Goal: Check status: Check status

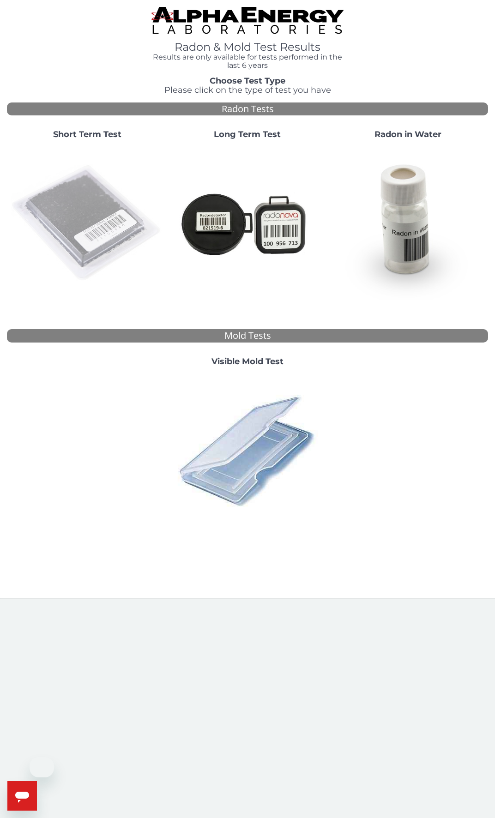
click at [87, 230] on img at bounding box center [87, 223] width 153 height 153
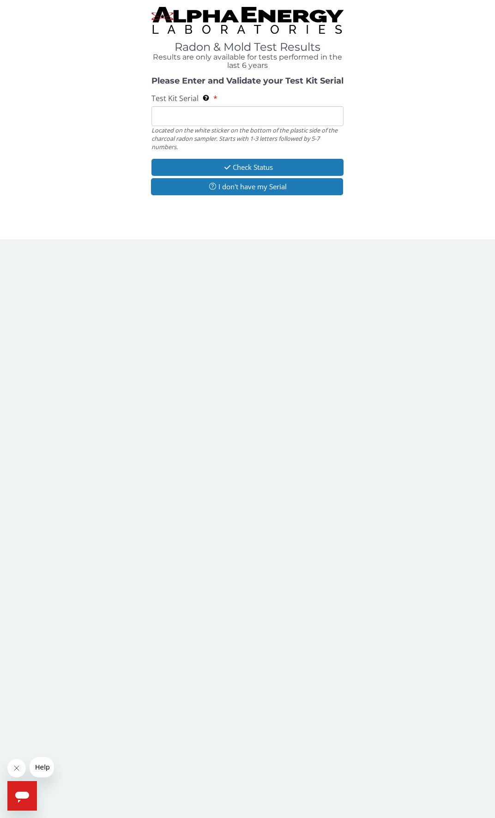
click at [217, 117] on input "Test Kit Serial Located on the white sticker on the bottom of the plastic side …" at bounding box center [247, 116] width 192 height 20
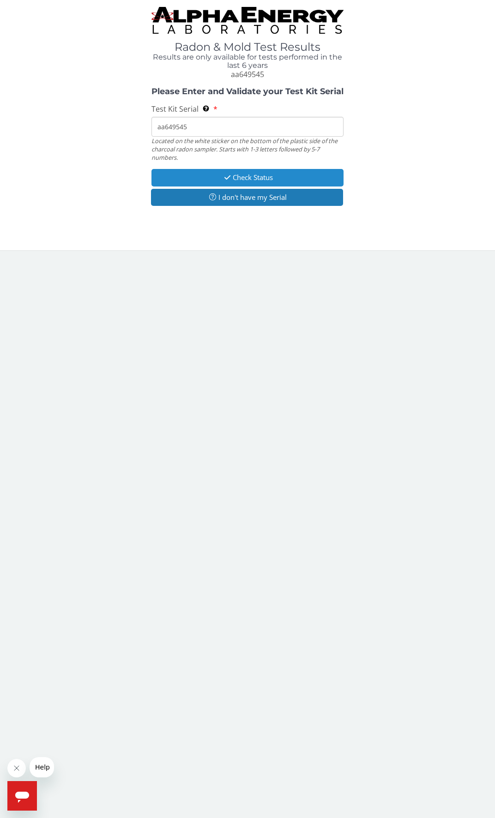
type input "aa649545"
click at [236, 176] on button "Check Status" at bounding box center [247, 177] width 192 height 17
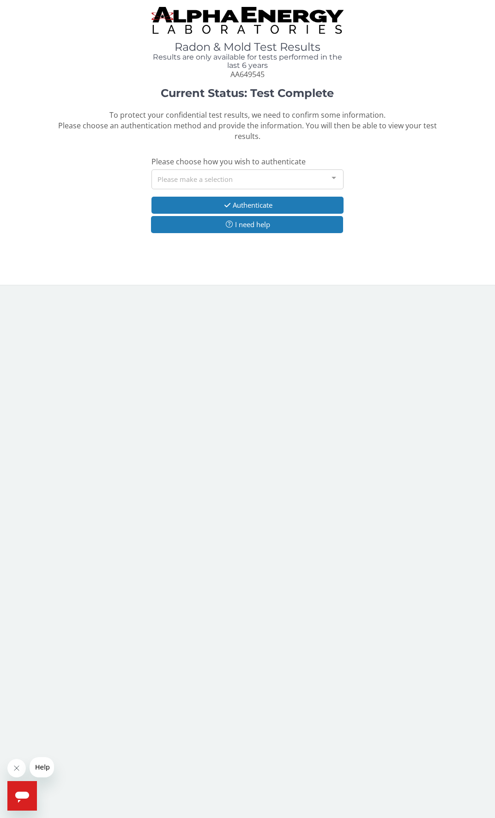
click at [236, 176] on div "Please make a selection" at bounding box center [247, 179] width 192 height 20
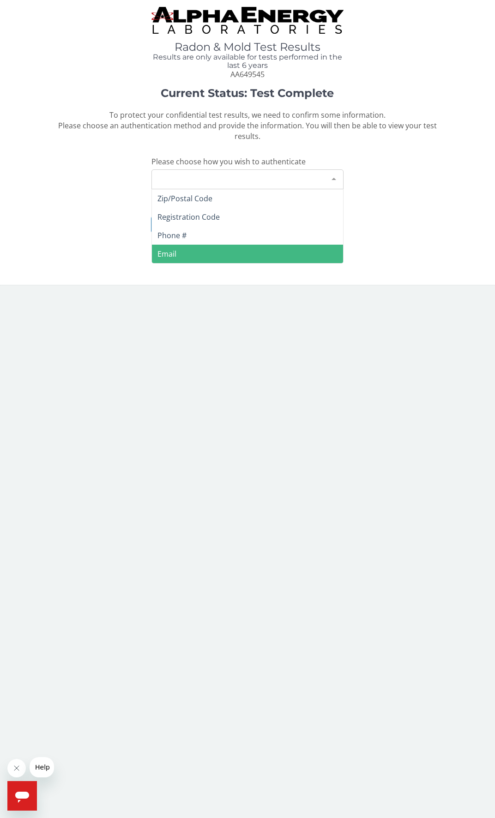
click at [218, 249] on span "Email" at bounding box center [248, 254] width 192 height 18
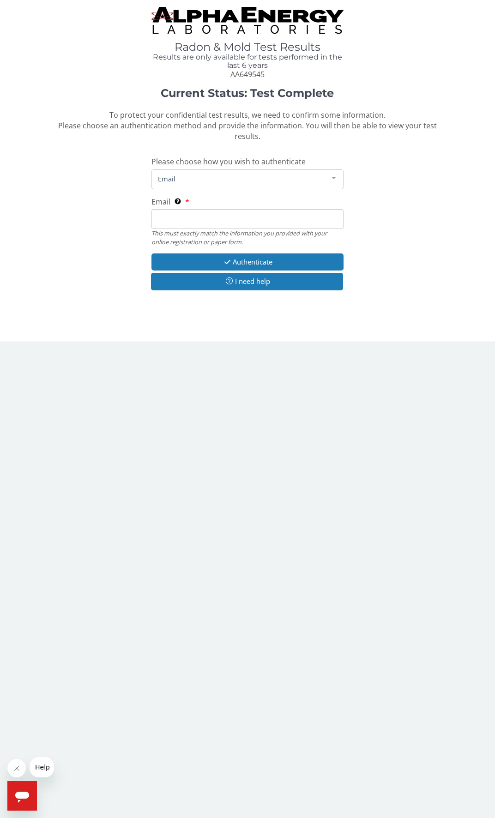
click at [216, 221] on input "Email This must exactly match the information you provided with your online reg…" at bounding box center [247, 219] width 192 height 20
type input "[EMAIL_ADDRESS][DOMAIN_NAME]"
click at [238, 218] on input "[EMAIL_ADDRESS][DOMAIN_NAME]" at bounding box center [247, 219] width 192 height 20
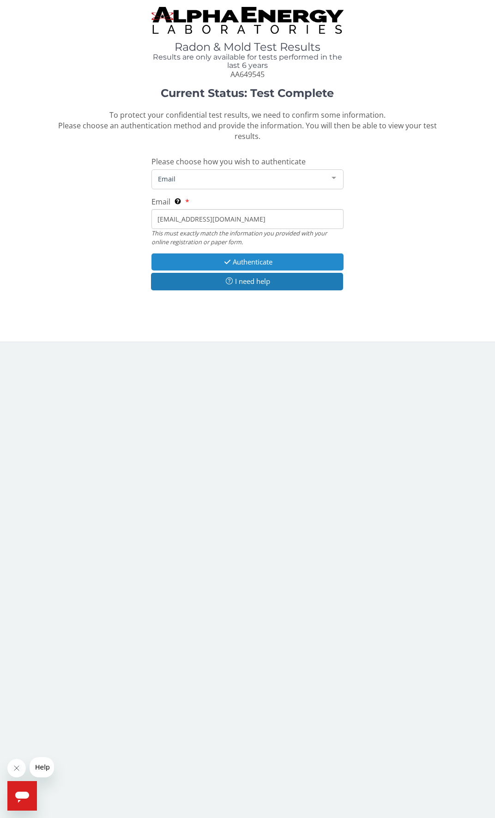
click at [228, 259] on icon "button" at bounding box center [227, 262] width 11 height 7
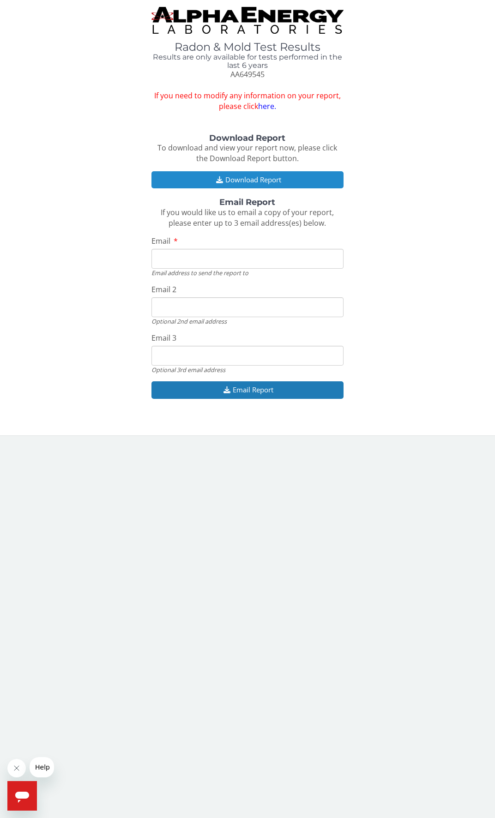
click at [245, 180] on button "Download Report" at bounding box center [247, 179] width 192 height 17
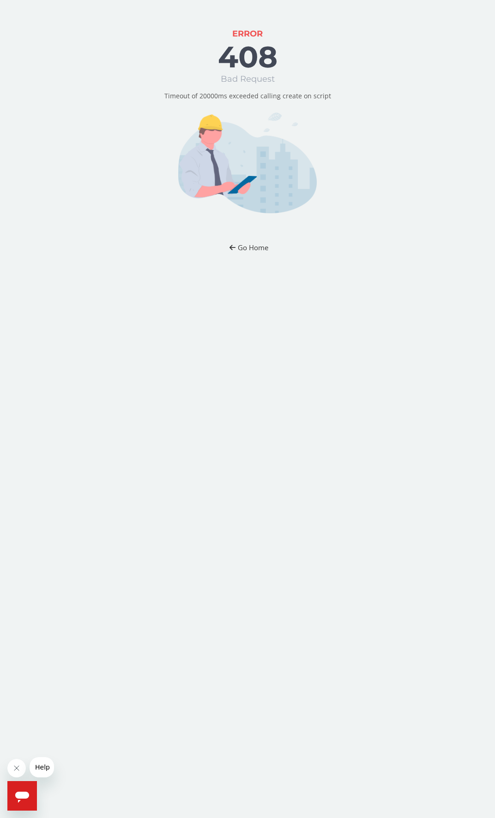
click at [255, 246] on button "Go Home" at bounding box center [248, 247] width 54 height 17
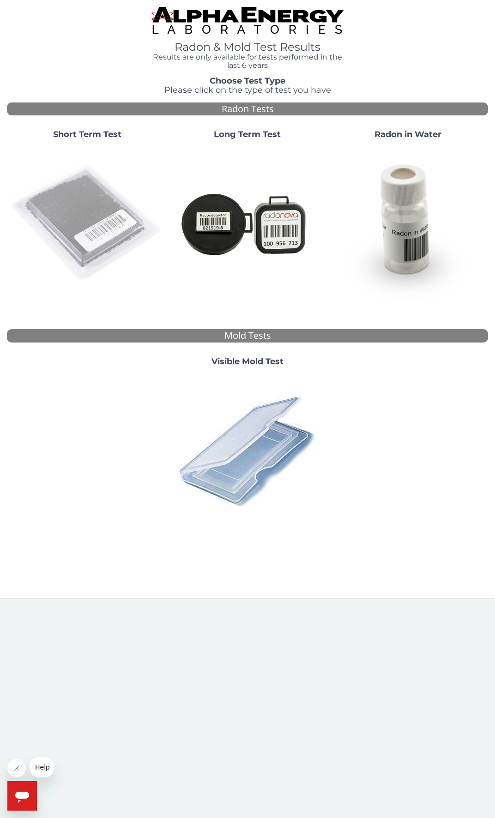
click at [89, 225] on img at bounding box center [87, 223] width 153 height 153
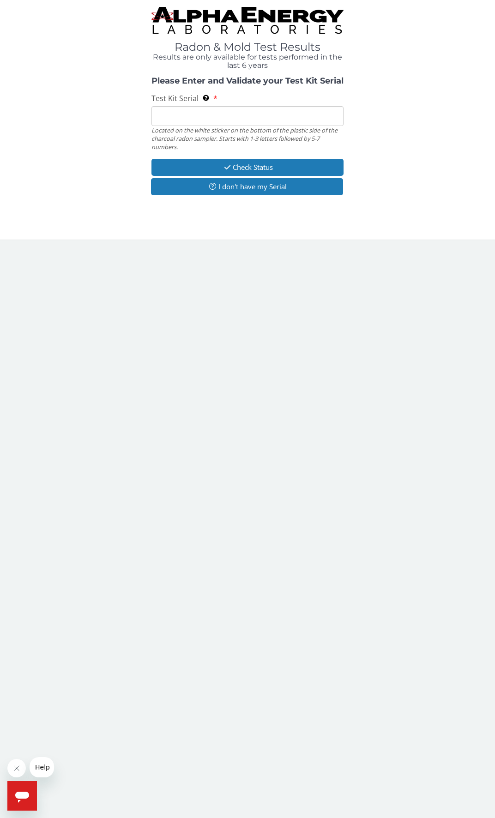
click at [228, 119] on input "Test Kit Serial Located on the white sticker on the bottom of the plastic side …" at bounding box center [247, 116] width 192 height 20
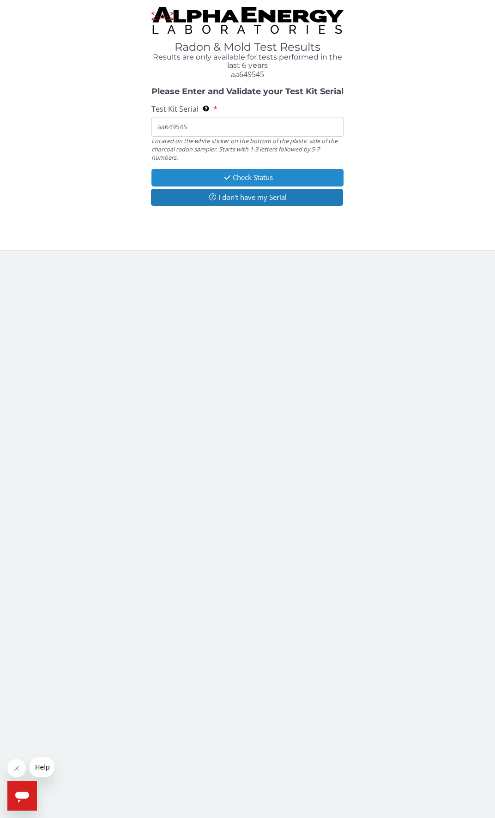
type input "aa649545"
click at [244, 176] on button "Check Status" at bounding box center [247, 177] width 192 height 17
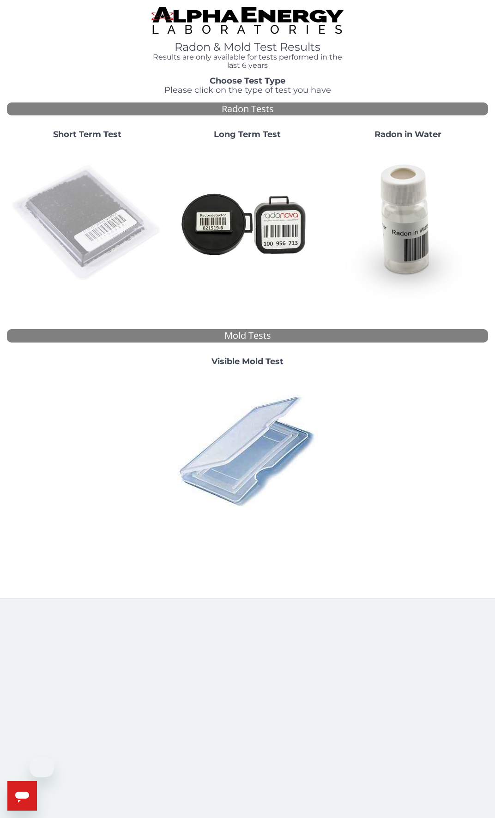
click at [88, 196] on img at bounding box center [87, 223] width 153 height 153
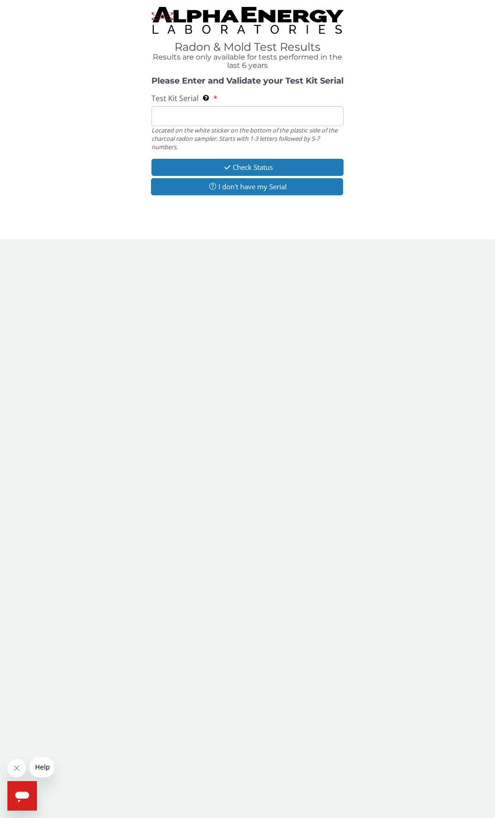
click at [247, 111] on input "Test Kit Serial Located on the white sticker on the bottom of the plastic side …" at bounding box center [247, 116] width 192 height 20
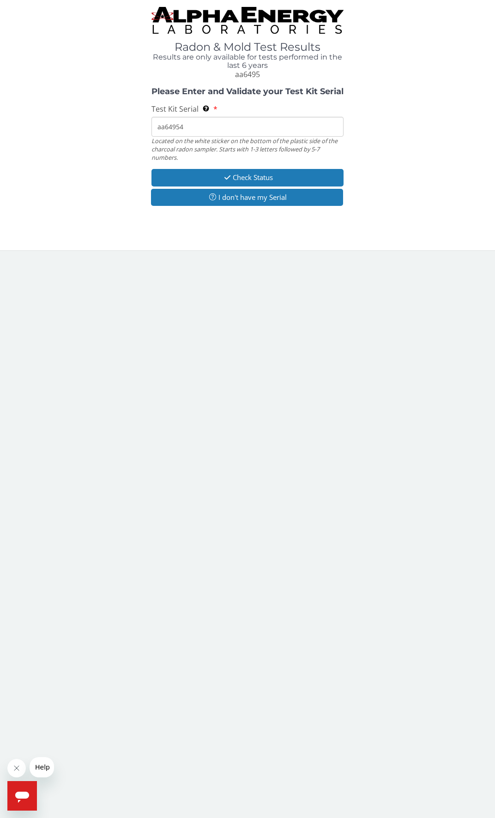
type input "aa649545"
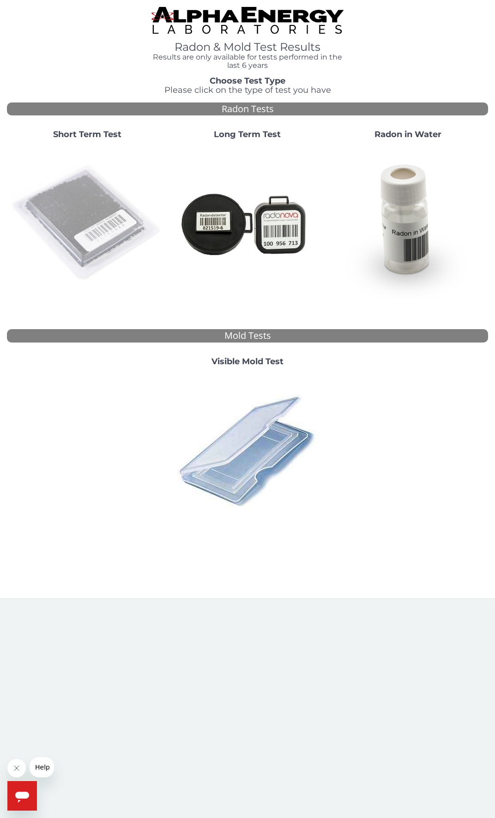
click at [54, 217] on img at bounding box center [87, 223] width 153 height 153
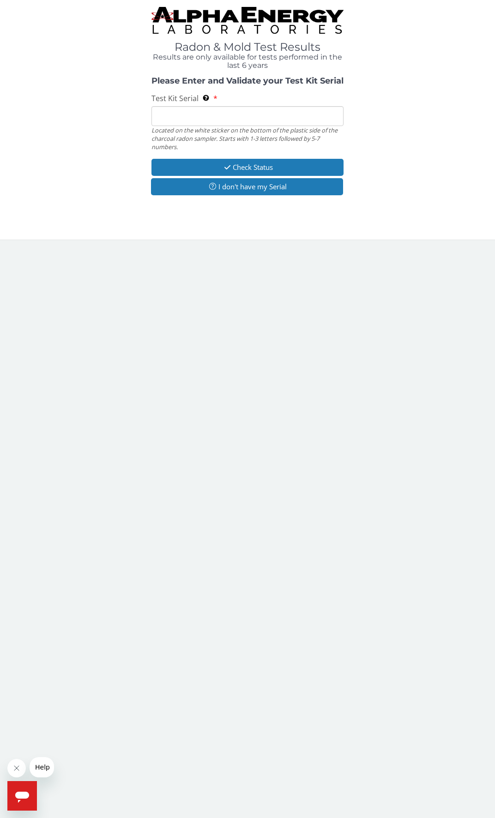
click at [213, 116] on input "Test Kit Serial Located on the white sticker on the bottom of the plastic side …" at bounding box center [247, 116] width 192 height 20
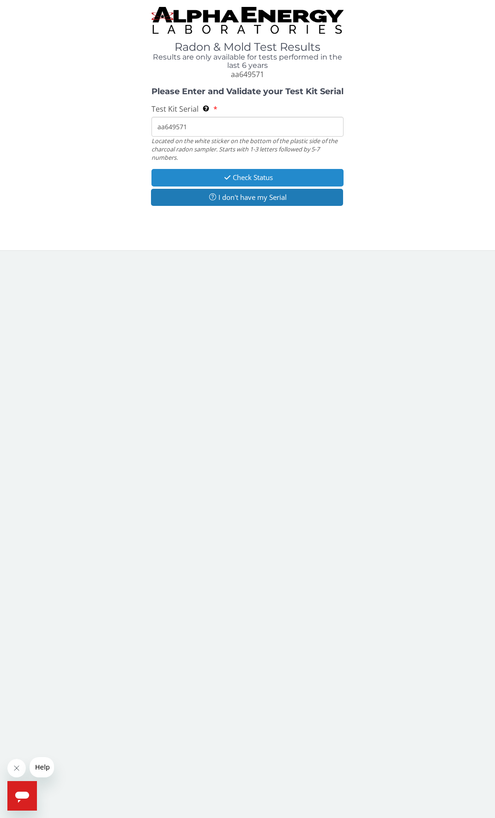
type input "aa649571"
click at [242, 179] on button "Check Status" at bounding box center [247, 177] width 192 height 17
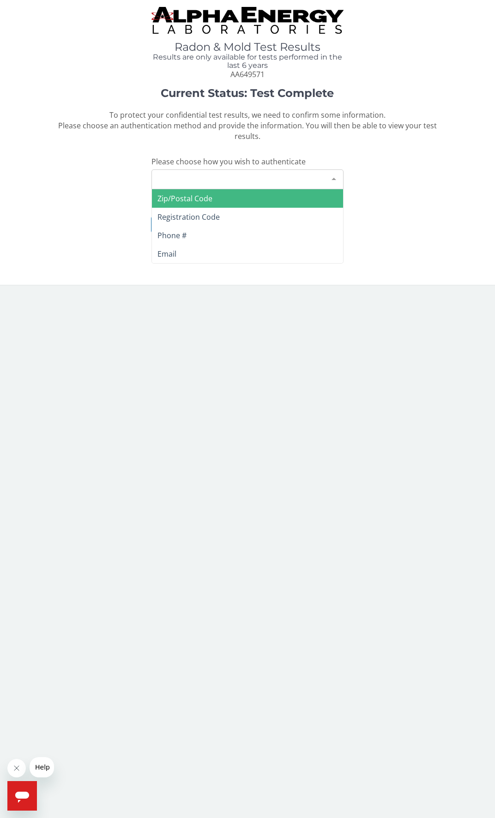
click at [242, 179] on div "Please make a selection" at bounding box center [247, 179] width 192 height 20
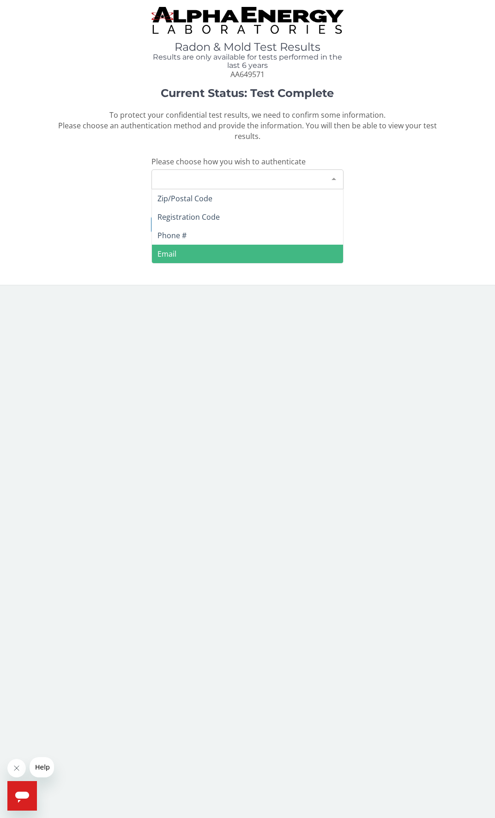
click at [225, 249] on span "Email" at bounding box center [248, 254] width 192 height 18
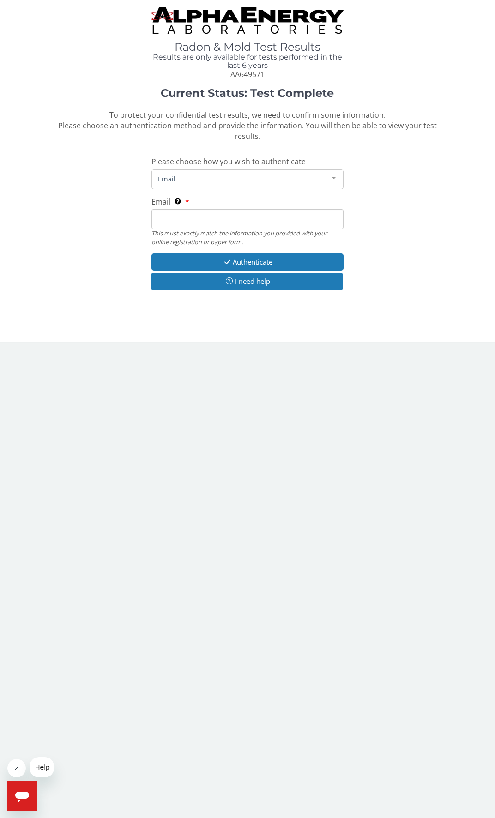
click at [223, 218] on input "Email This must exactly match the information you provided with your online reg…" at bounding box center [247, 219] width 192 height 20
drag, startPoint x: 223, startPoint y: 218, endPoint x: 179, endPoint y: 216, distance: 43.5
click at [179, 216] on input "Email This must exactly match the information you provided with your online reg…" at bounding box center [247, 219] width 192 height 20
type input "[EMAIL_ADDRESS][DOMAIN_NAME]"
click at [260, 263] on button "Authenticate" at bounding box center [247, 261] width 192 height 17
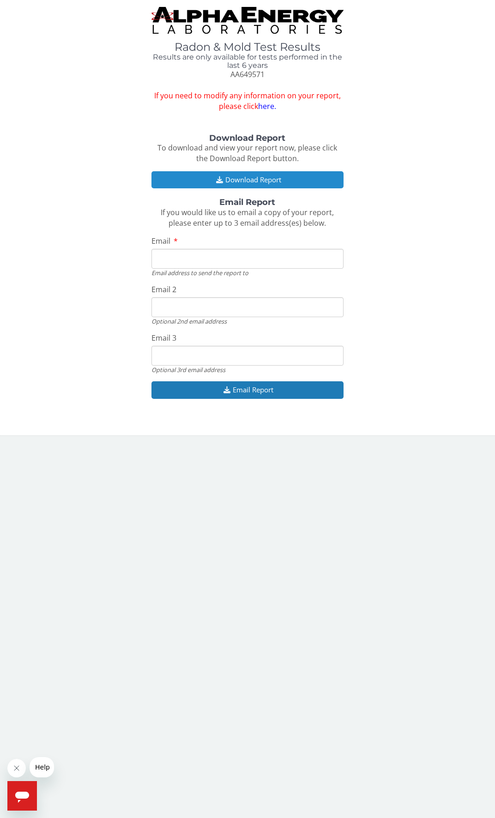
click at [253, 174] on button "Download Report" at bounding box center [247, 179] width 192 height 17
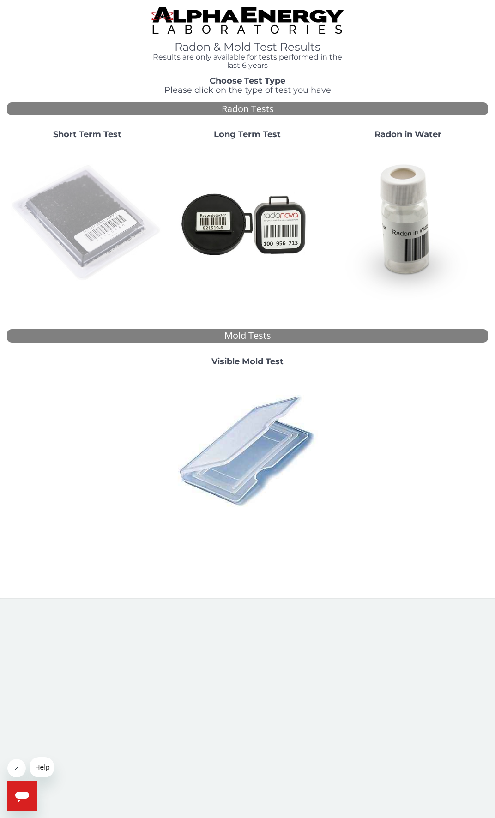
click at [93, 210] on img at bounding box center [87, 223] width 153 height 153
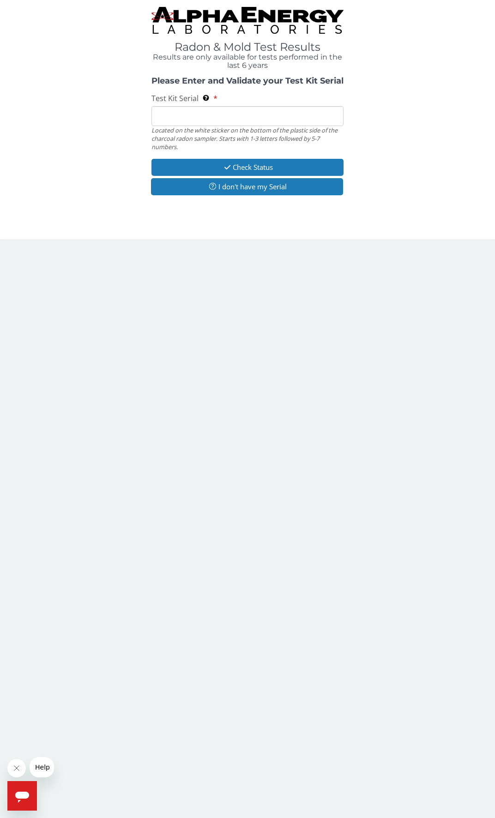
click at [211, 118] on input "Test Kit Serial Located on the white sticker on the bottom of the plastic side …" at bounding box center [247, 116] width 192 height 20
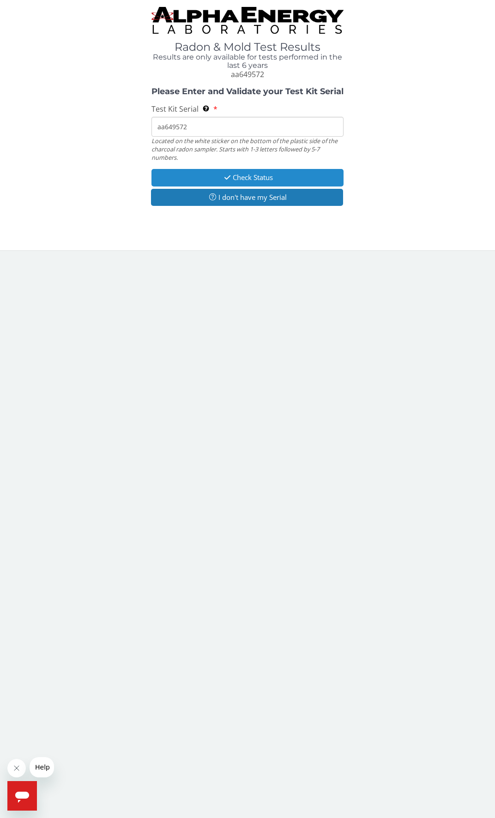
type input "aa649572"
click at [249, 177] on button "Check Status" at bounding box center [247, 177] width 192 height 17
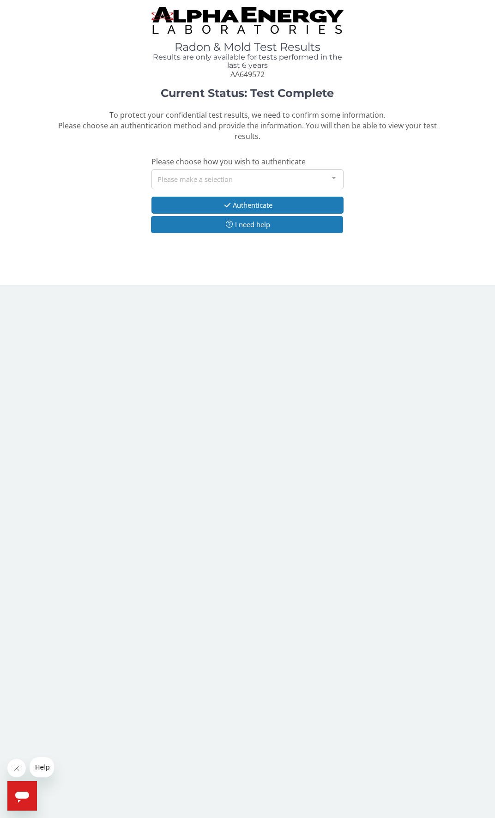
click at [210, 180] on div "Please make a selection" at bounding box center [247, 179] width 192 height 20
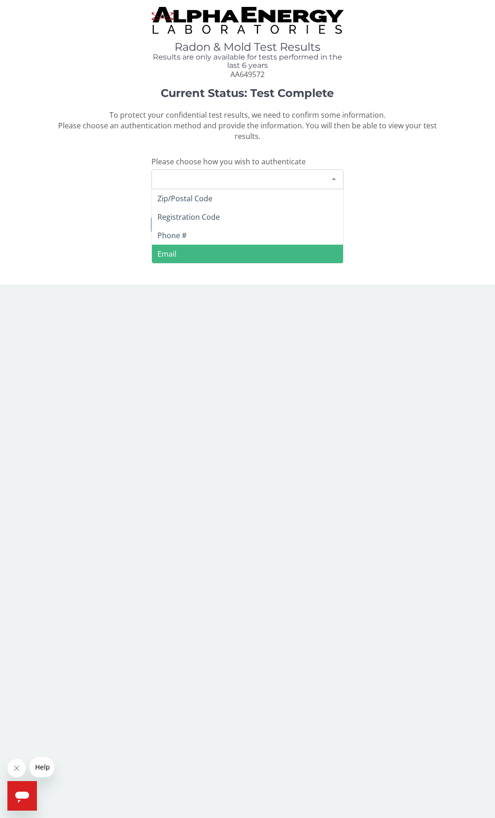
click at [180, 249] on span "Email" at bounding box center [248, 254] width 192 height 18
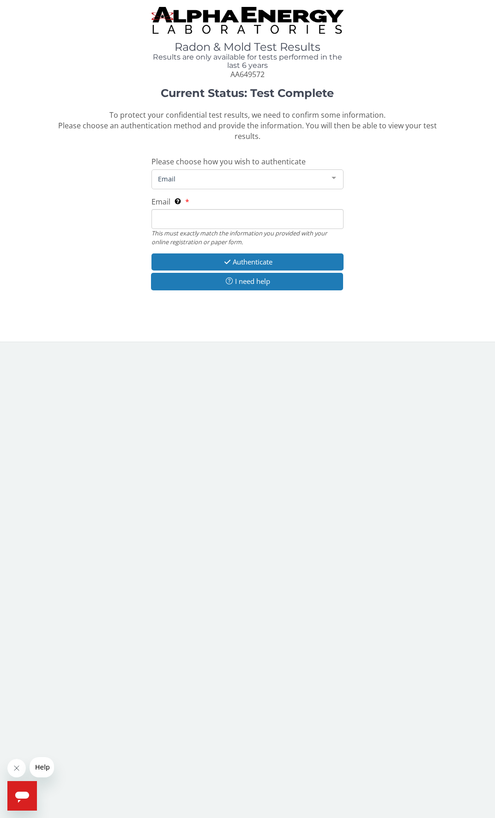
drag, startPoint x: 193, startPoint y: 223, endPoint x: 172, endPoint y: 220, distance: 21.5
click at [172, 220] on input "Email This must exactly match the information you provided with your online reg…" at bounding box center [247, 219] width 192 height 20
type input "[EMAIL_ADDRESS][DOMAIN_NAME]"
click at [235, 261] on button "Authenticate" at bounding box center [247, 261] width 192 height 17
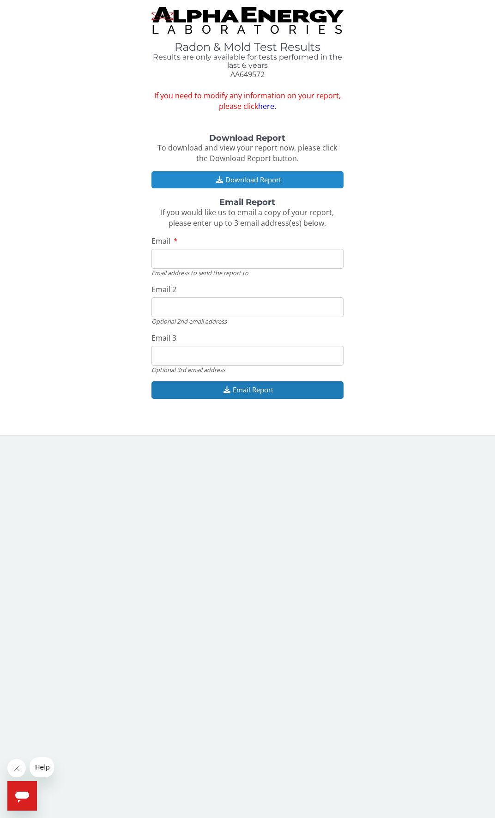
click at [278, 181] on button "Download Report" at bounding box center [247, 179] width 192 height 17
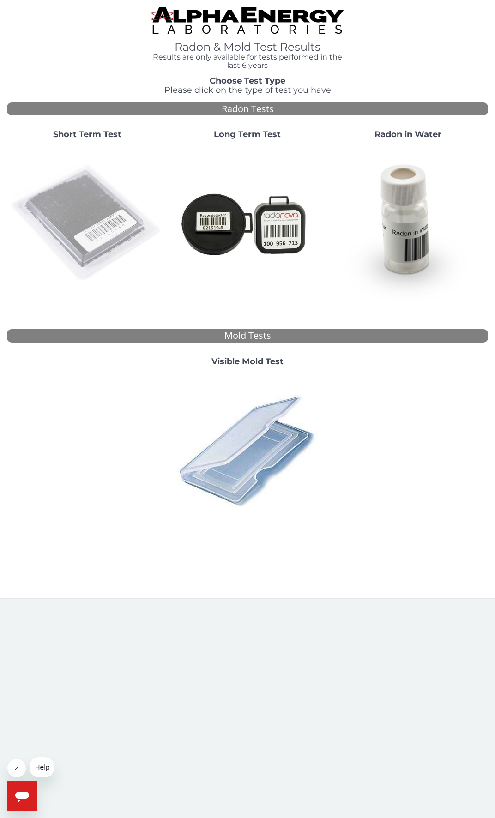
click at [93, 227] on img at bounding box center [87, 223] width 153 height 153
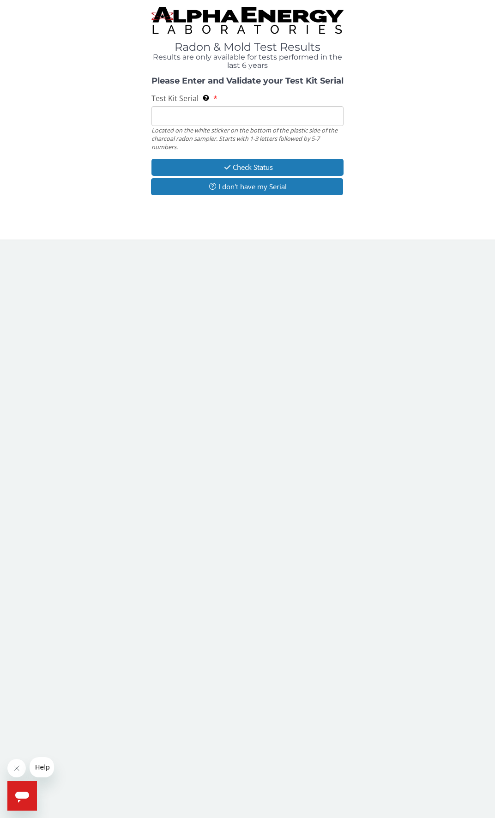
click at [198, 107] on input "Test Kit Serial Located on the white sticker on the bottom of the plastic side …" at bounding box center [247, 116] width 192 height 20
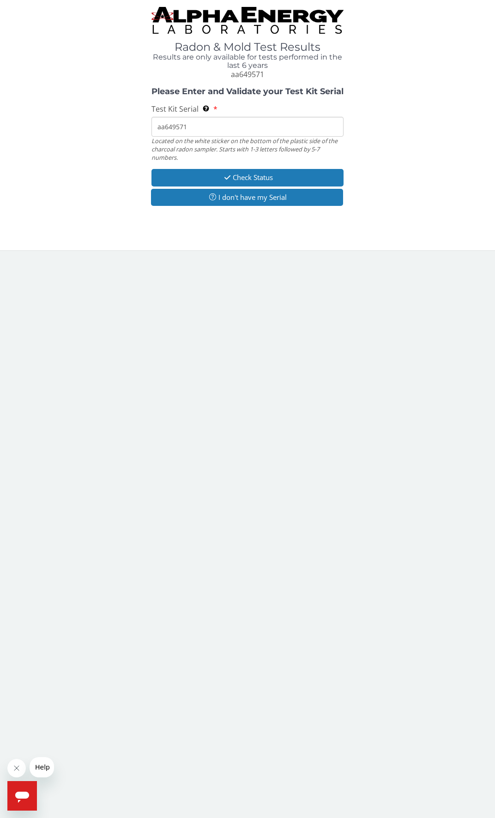
click at [205, 126] on input "aa649571" at bounding box center [247, 127] width 192 height 20
type input "aa649573"
click at [247, 175] on button "Check Status" at bounding box center [247, 177] width 192 height 17
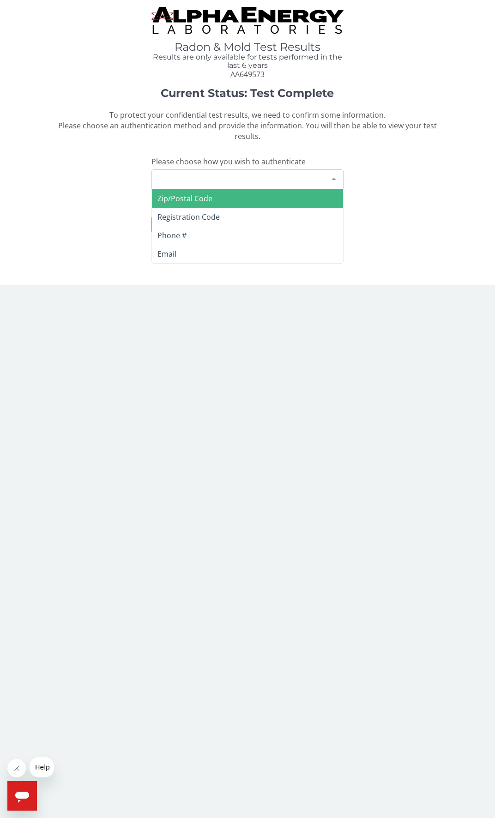
click at [247, 182] on div "Please make a selection" at bounding box center [247, 179] width 192 height 20
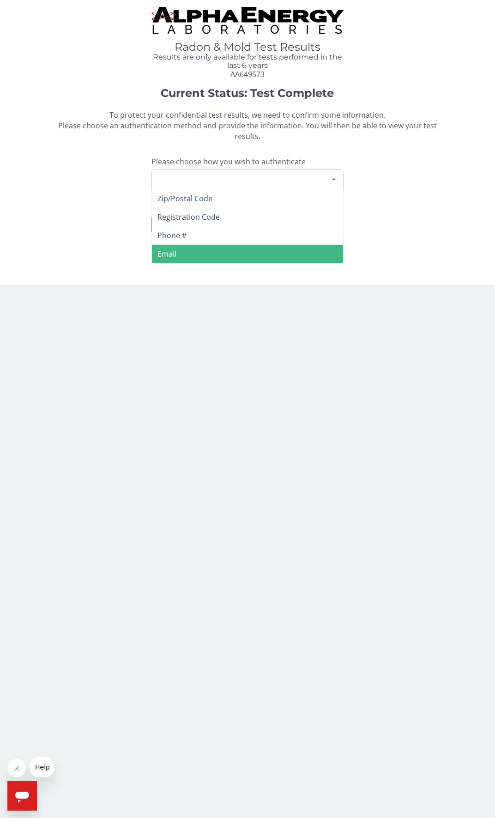
click at [213, 254] on span "Email" at bounding box center [248, 254] width 192 height 18
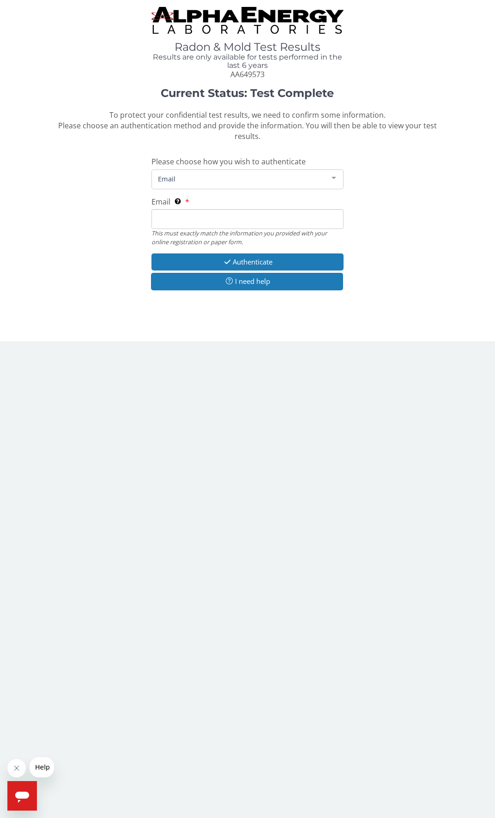
click at [215, 218] on input "Email This must exactly match the information you provided with your online reg…" at bounding box center [247, 219] width 192 height 20
type input "[EMAIL_ADDRESS][DOMAIN_NAME]"
click at [222, 263] on icon "button" at bounding box center [227, 262] width 11 height 7
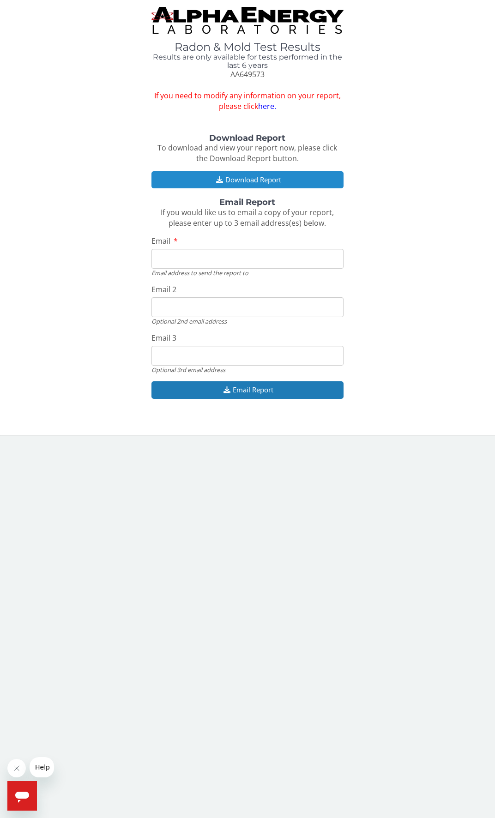
click at [243, 176] on button "Download Report" at bounding box center [247, 179] width 192 height 17
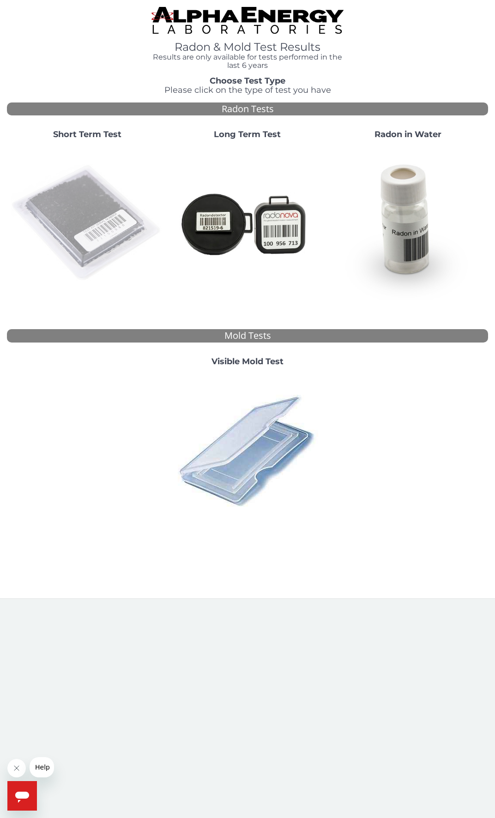
click at [89, 217] on img at bounding box center [87, 223] width 153 height 153
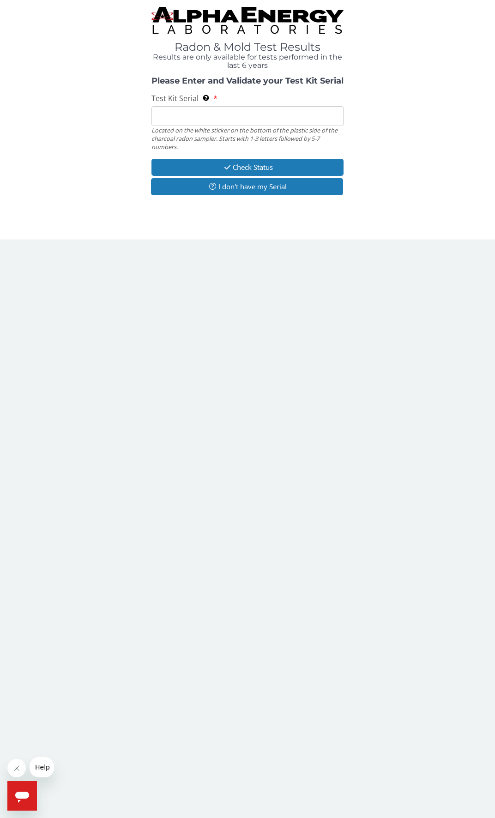
click at [202, 114] on input "Test Kit Serial Located on the white sticker on the bottom of the plastic side …" at bounding box center [247, 116] width 192 height 20
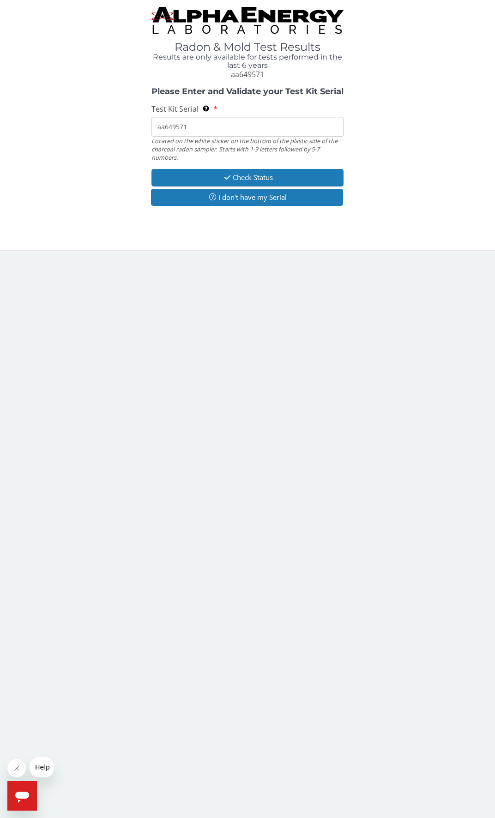
click at [198, 119] on input "aa649571" at bounding box center [247, 127] width 192 height 20
type input "aa649545"
click at [240, 175] on button "Check Status" at bounding box center [247, 177] width 192 height 17
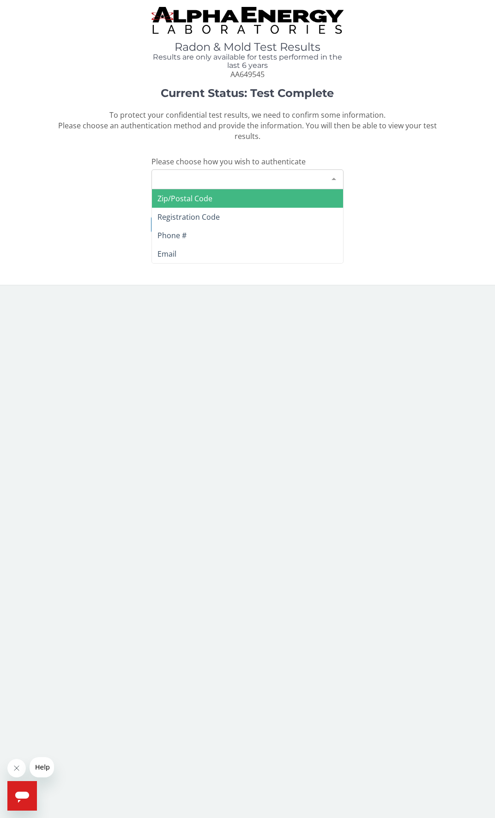
click at [240, 175] on div "Please make a selection" at bounding box center [247, 179] width 192 height 20
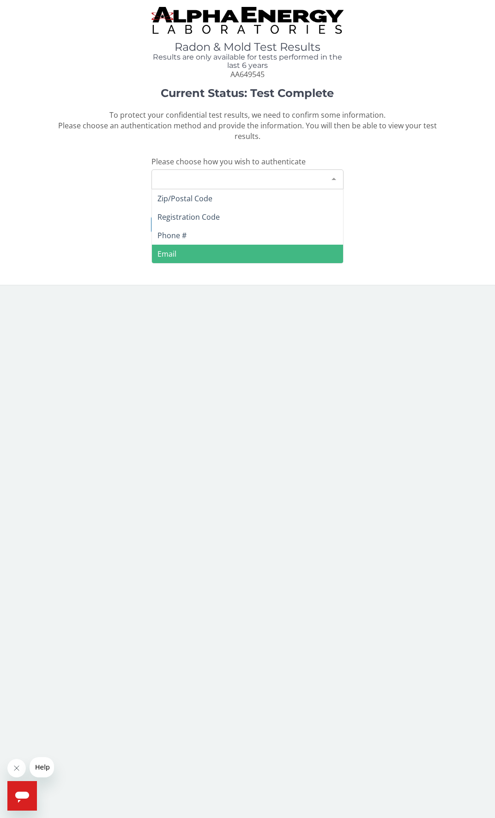
click at [216, 249] on span "Email" at bounding box center [248, 254] width 192 height 18
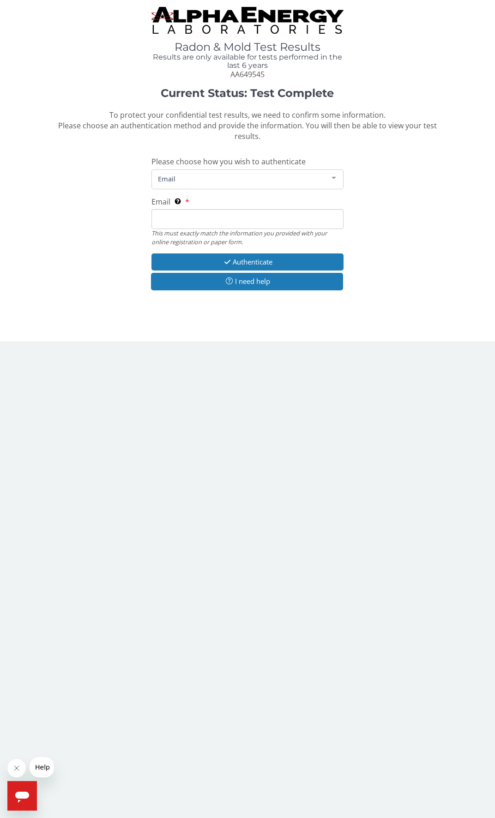
click at [217, 217] on input "Email This must exactly match the information you provided with your online reg…" at bounding box center [247, 219] width 192 height 20
type input "[EMAIL_ADDRESS][DOMAIN_NAME]"
click at [225, 259] on icon "button" at bounding box center [227, 262] width 11 height 7
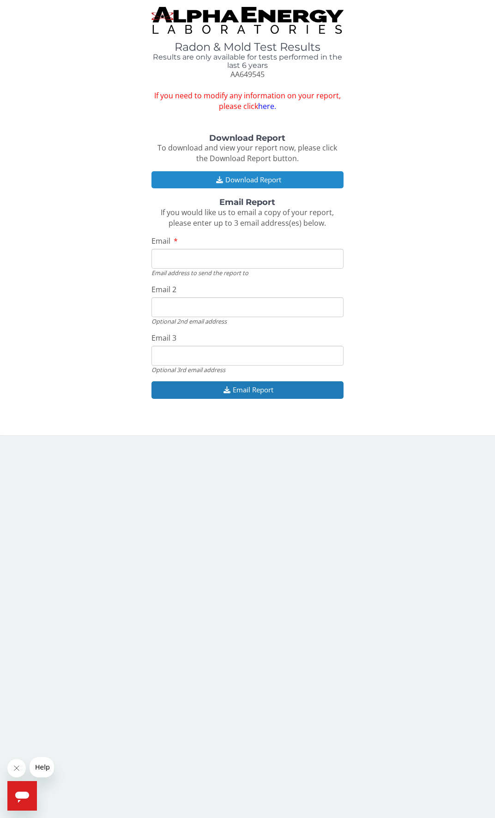
click at [250, 180] on button "Download Report" at bounding box center [247, 179] width 192 height 17
